Goal: Task Accomplishment & Management: Manage account settings

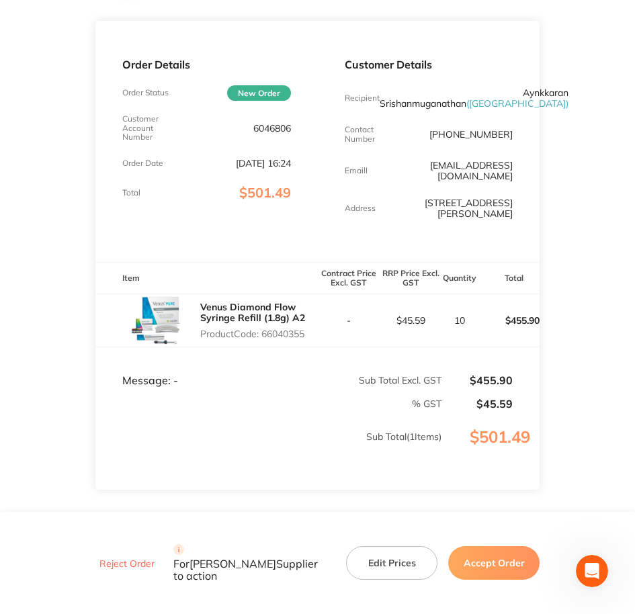
scroll to position [29, 0]
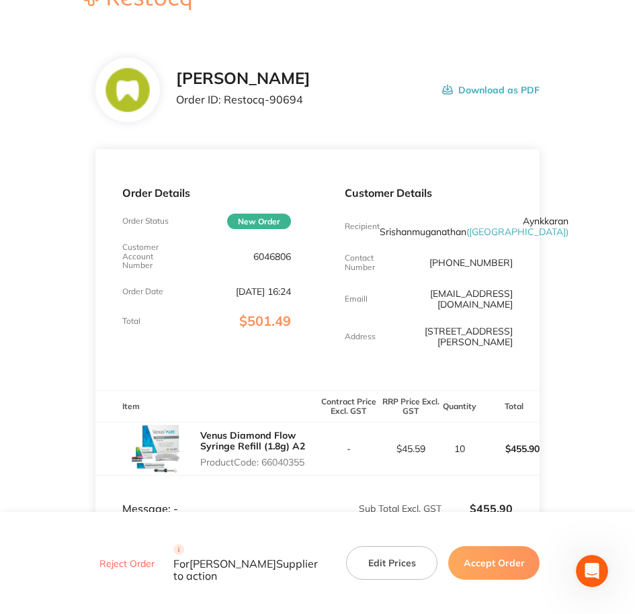
click at [285, 366] on div "Order Details Order Status New Order Customer Account Number 6046806 Order Date…" at bounding box center [206, 269] width 222 height 241
click at [52, 309] on main "[PERSON_NAME] Order ID: Restocq- 90694 Download as PDF Order Details Order Stat…" at bounding box center [317, 378] width 635 height 694
click at [474, 87] on button "Download as PDF" at bounding box center [490, 90] width 97 height 42
click at [491, 563] on button "Accept Order" at bounding box center [493, 563] width 91 height 34
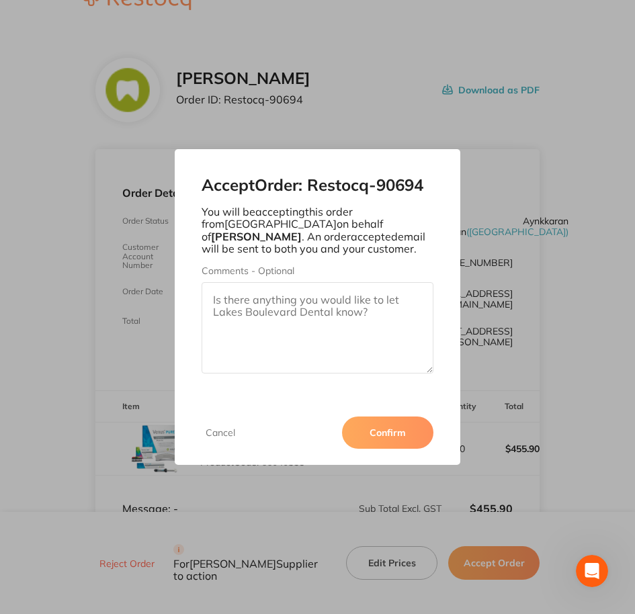
click at [216, 431] on button "Cancel" at bounding box center [220, 432] width 38 height 12
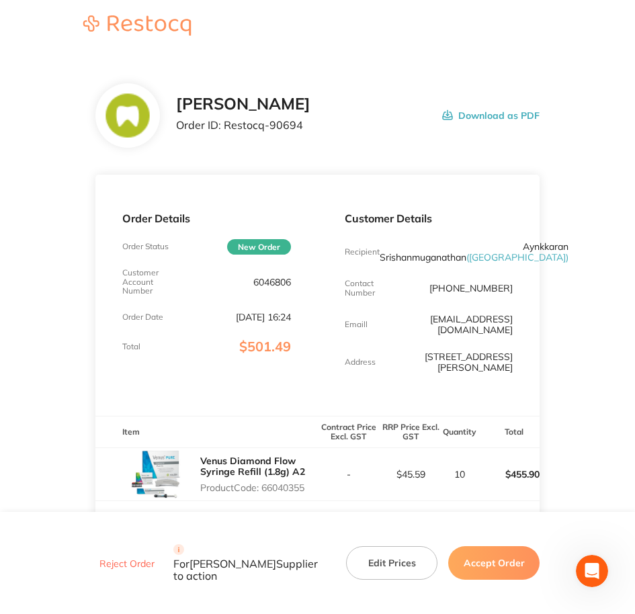
scroll to position [0, 0]
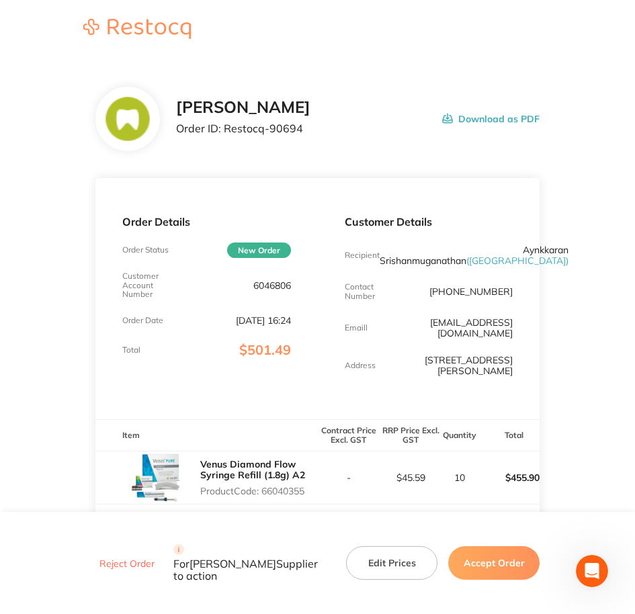
click at [489, 115] on button "Download as PDF" at bounding box center [490, 119] width 97 height 42
click at [474, 564] on button "Accept Order" at bounding box center [493, 563] width 91 height 34
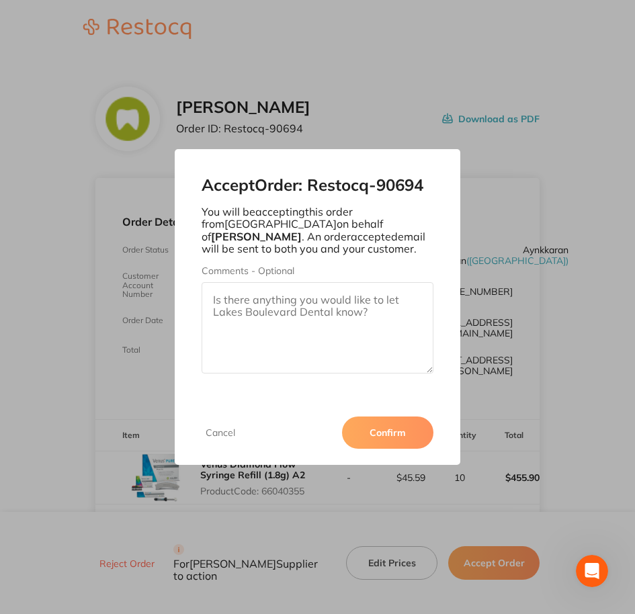
click at [379, 432] on button "Confirm" at bounding box center [387, 432] width 91 height 32
